Goal: Check status: Check status

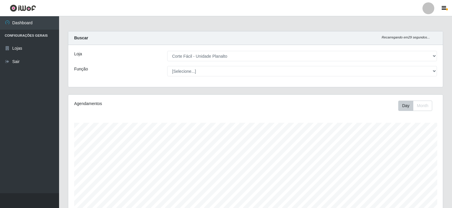
select select "202"
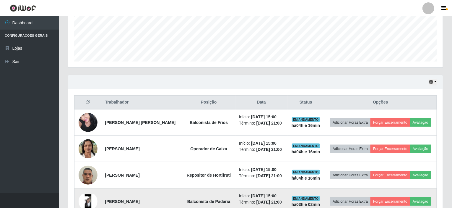
scroll to position [183, 0]
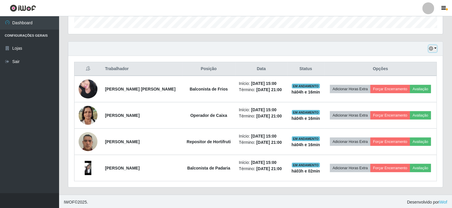
click at [436, 49] on button "button" at bounding box center [432, 48] width 8 height 7
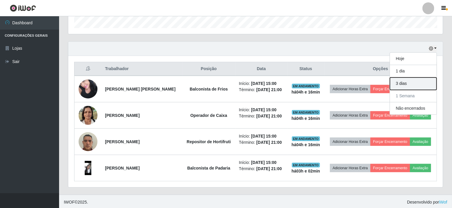
click at [410, 83] on button "3 dias" at bounding box center [413, 83] width 47 height 12
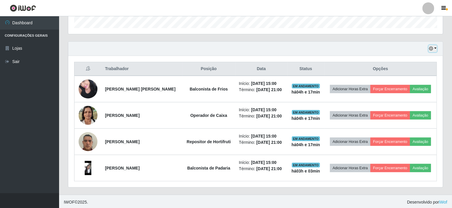
click at [436, 48] on button "button" at bounding box center [432, 48] width 8 height 7
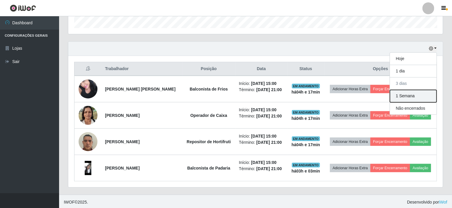
click at [408, 96] on button "1 Semana" at bounding box center [413, 96] width 47 height 12
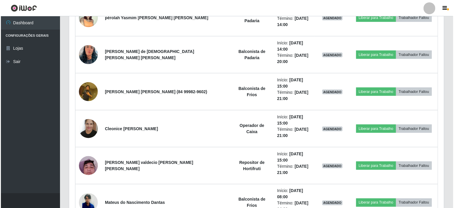
scroll to position [1519, 0]
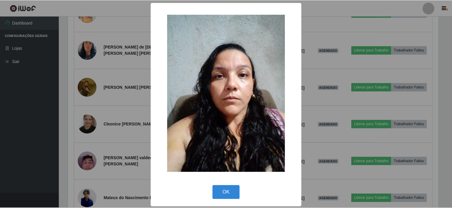
scroll to position [183, 0]
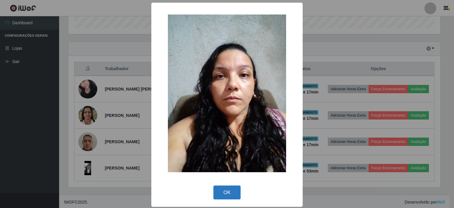
click at [232, 192] on button "OK" at bounding box center [226, 192] width 27 height 14
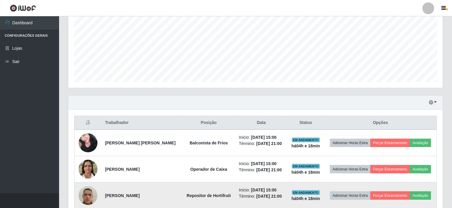
scroll to position [124, 0]
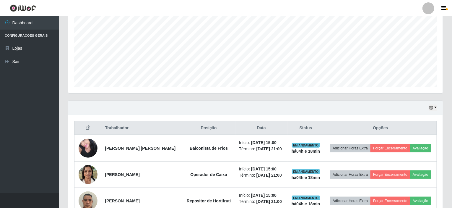
click at [438, 107] on div "Hoje 1 dia 3 dias 1 Semana Não encerrados" at bounding box center [255, 108] width 374 height 14
click at [436, 107] on button "button" at bounding box center [432, 107] width 8 height 7
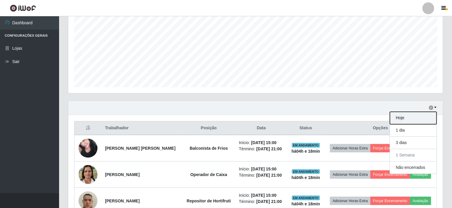
click at [405, 119] on button "Hoje" at bounding box center [413, 118] width 47 height 12
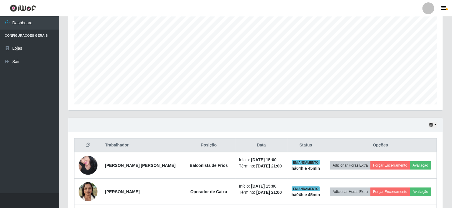
scroll to position [94, 0]
